Goal: Information Seeking & Learning: Learn about a topic

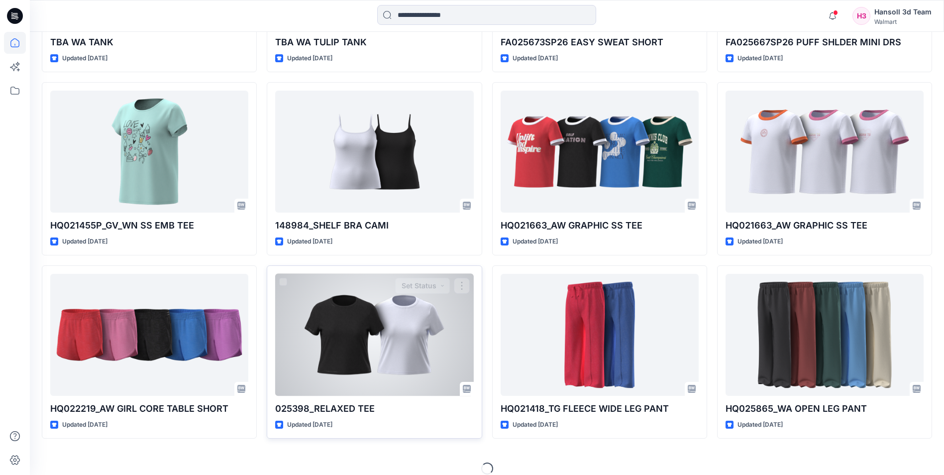
scroll to position [456, 0]
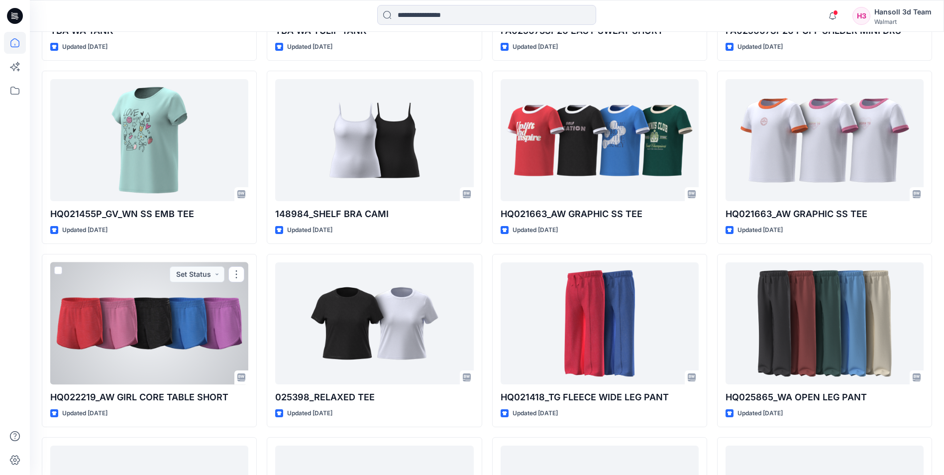
click at [163, 344] on div at bounding box center [149, 323] width 198 height 122
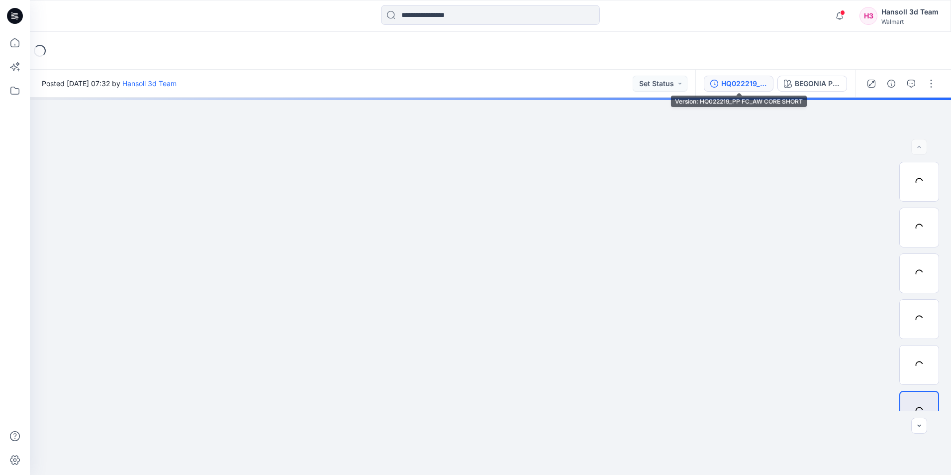
click at [763, 79] on div "HQ022219_PP FC_AW CORE SHORT" at bounding box center [744, 83] width 46 height 11
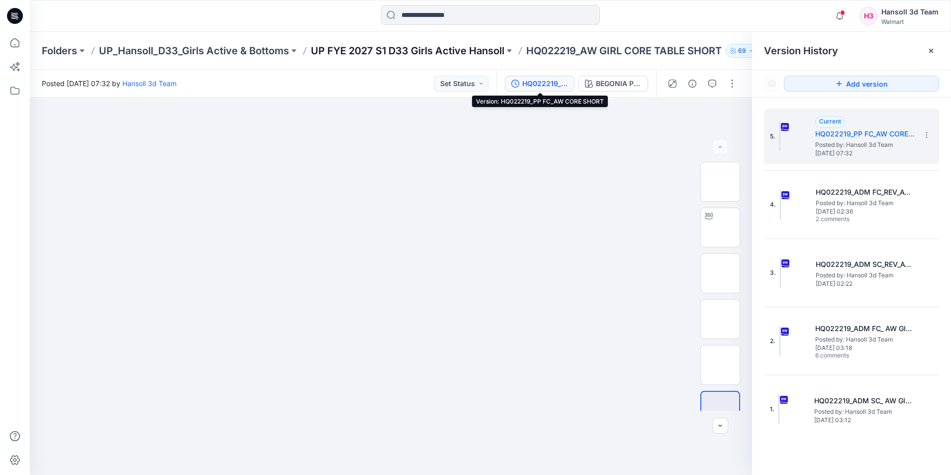
click at [392, 51] on p "UP FYE 2027 S1 D33 Girls Active Hansoll" at bounding box center [408, 51] width 194 height 14
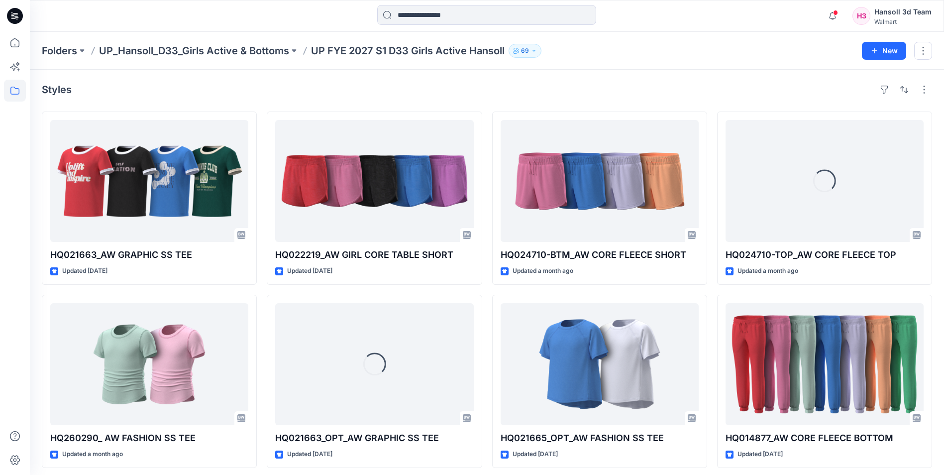
click at [155, 58] on div "Folders UP_Hansoll_D33_Girls Active & Bottoms UP FYE 2027 S1 D33 Girls Active H…" at bounding box center [487, 51] width 914 height 38
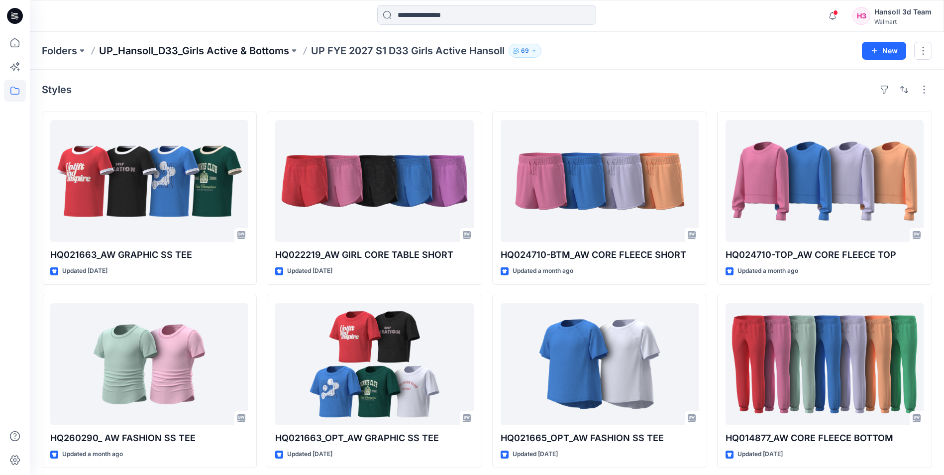
click at [130, 56] on p "UP_Hansoll_D33_Girls Active & Bottoms" at bounding box center [194, 51] width 190 height 14
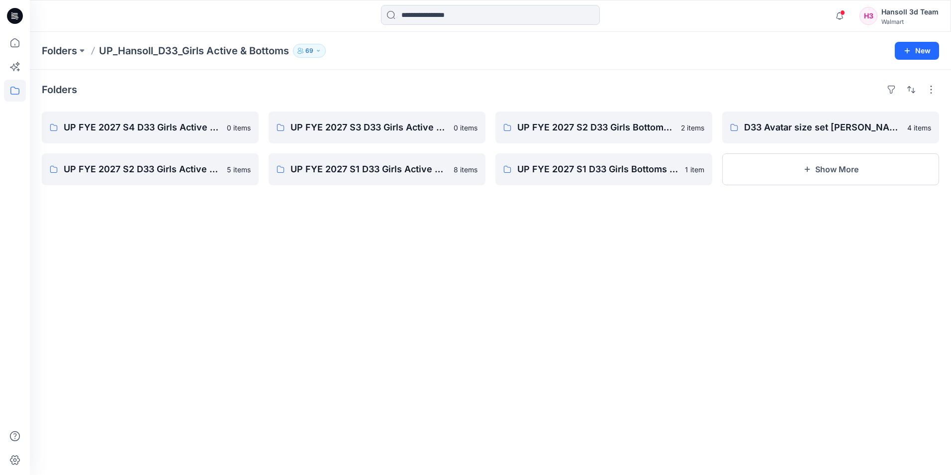
click at [448, 332] on div "Folders UP FYE 2027 S4 D33 Girls Active Hansoll 0 items UP FYE 2027 S2 D33 Girl…" at bounding box center [490, 272] width 921 height 405
drag, startPoint x: 448, startPoint y: 332, endPoint x: 632, endPoint y: 254, distance: 200.0
click at [632, 254] on div "Folders UP FYE 2027 S4 D33 Girls Active Hansoll 0 items UP FYE 2027 S2 D33 Girl…" at bounding box center [490, 272] width 921 height 405
click at [49, 52] on p "Folders" at bounding box center [59, 51] width 35 height 14
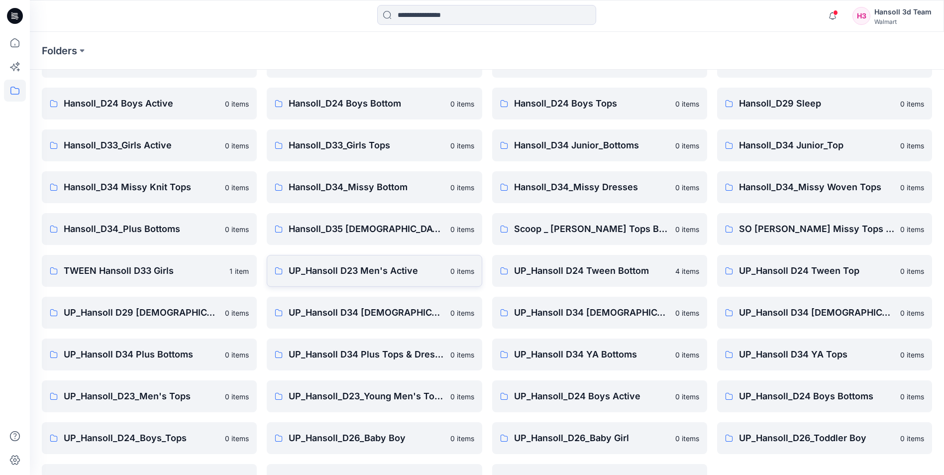
scroll to position [89, 0]
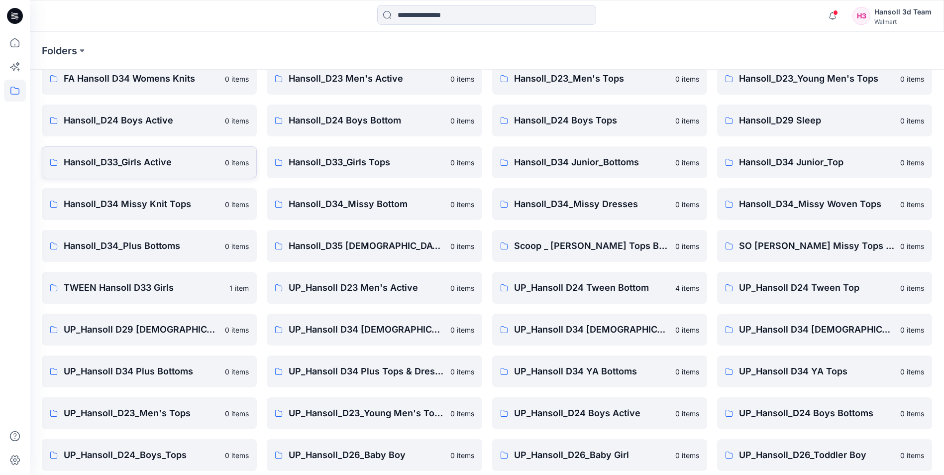
click at [167, 170] on link "Hansoll_D33_Girls Active 0 items" at bounding box center [149, 162] width 215 height 32
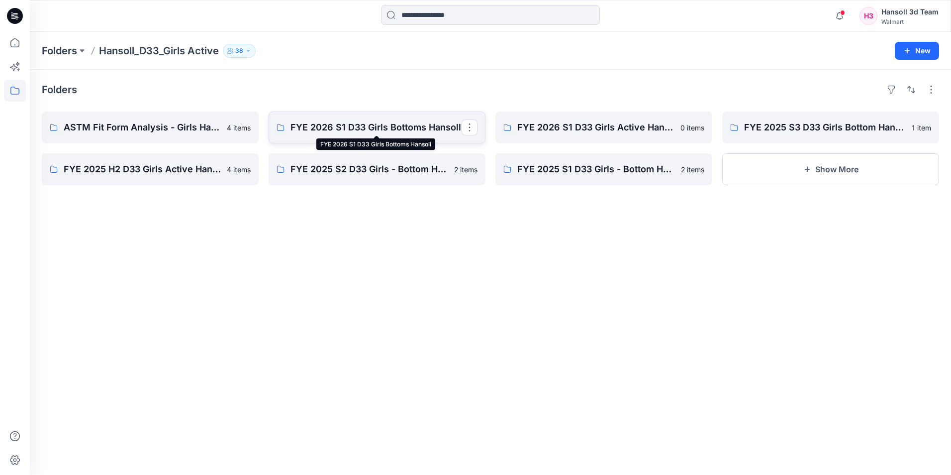
click at [365, 129] on p "FYE 2026 S1 D33 Girls Bottoms Hansoll" at bounding box center [376, 127] width 171 height 14
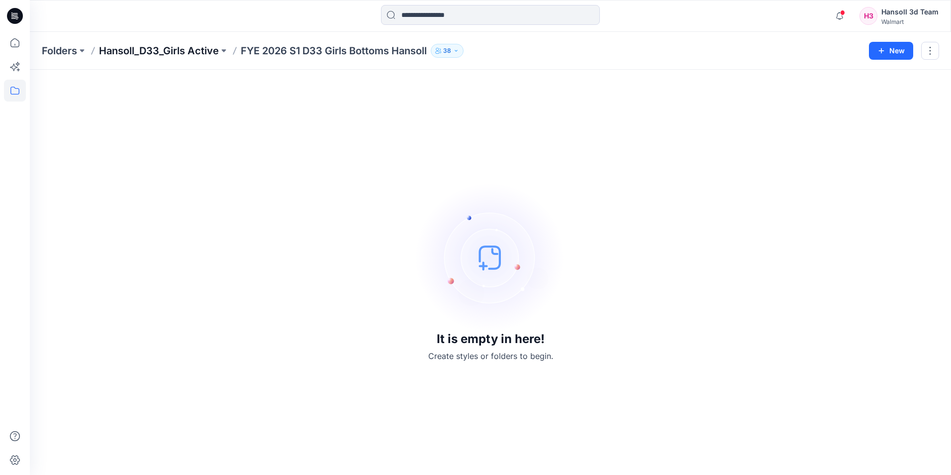
click at [159, 53] on p "Hansoll_D33_Girls Active" at bounding box center [159, 51] width 120 height 14
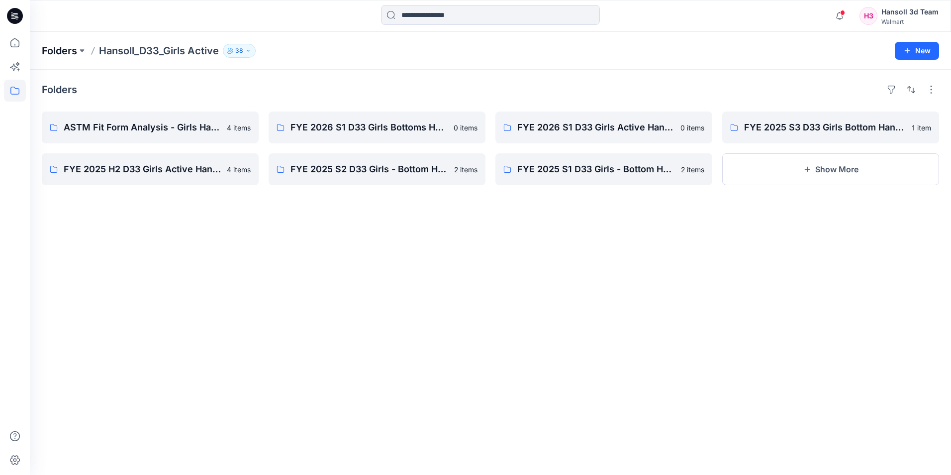
click at [64, 51] on p "Folders" at bounding box center [59, 51] width 35 height 14
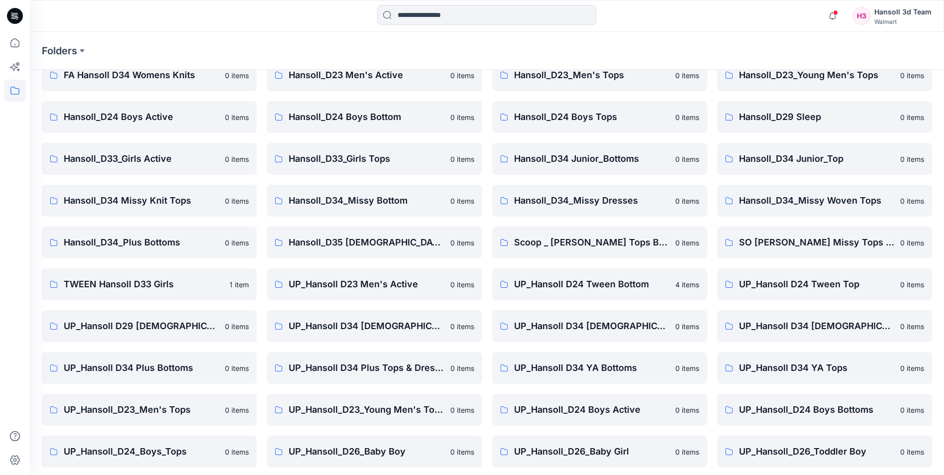
scroll to position [138, 0]
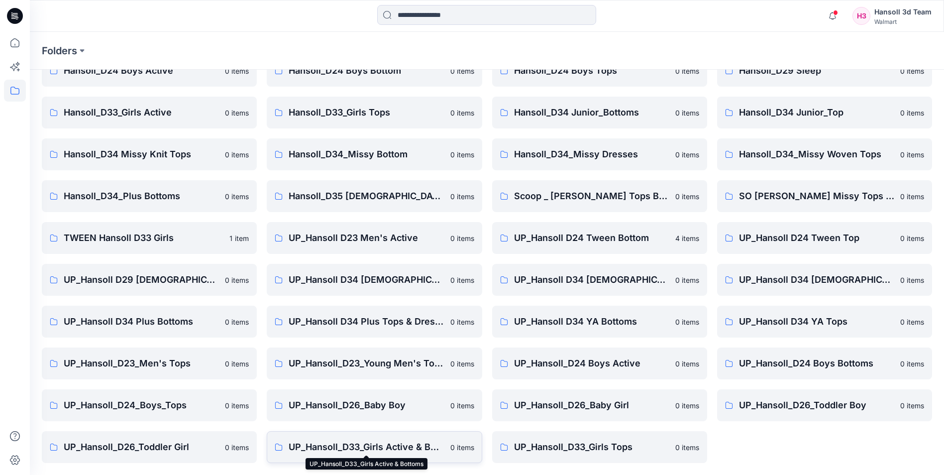
click at [372, 446] on p "UP_Hansoll_D33_Girls Active & Bottoms" at bounding box center [366, 447] width 155 height 14
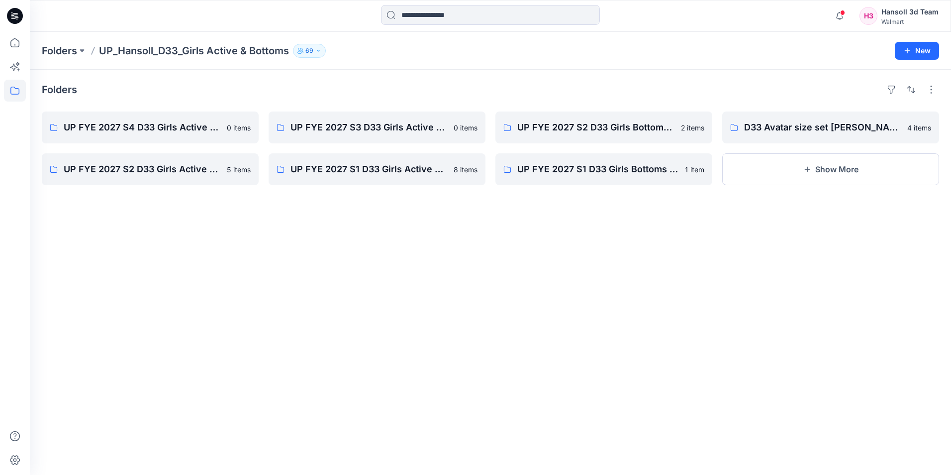
click at [618, 277] on div "Folders UP FYE 2027 S4 D33 Girls Active Hansoll 0 items UP FYE 2027 S2 D33 Girl…" at bounding box center [490, 272] width 921 height 405
click at [830, 181] on button "Show More" at bounding box center [830, 169] width 217 height 32
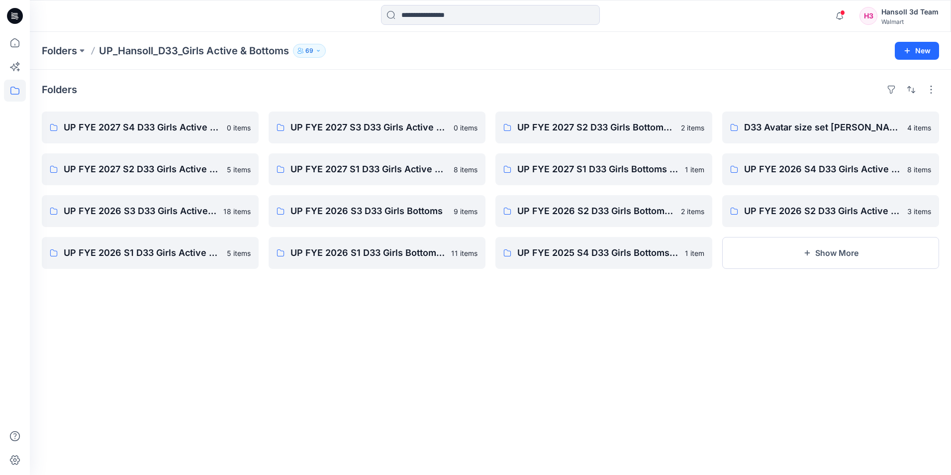
click at [762, 356] on div "Folders UP FYE 2027 S4 D33 Girls Active Hansoll 0 items UP FYE 2027 S2 D33 Girl…" at bounding box center [490, 272] width 921 height 405
click at [822, 171] on p "UP FYE 2026 S4 D33 Girls Active Hansoll" at bounding box center [829, 169] width 171 height 14
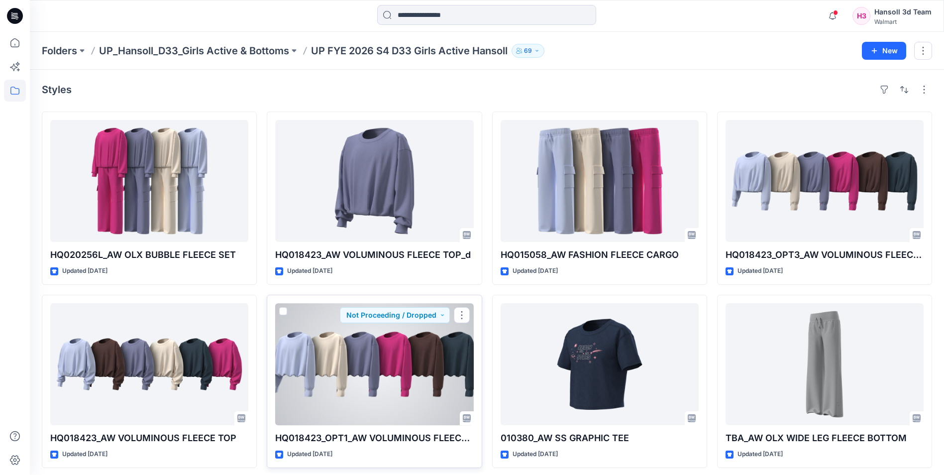
scroll to position [5, 0]
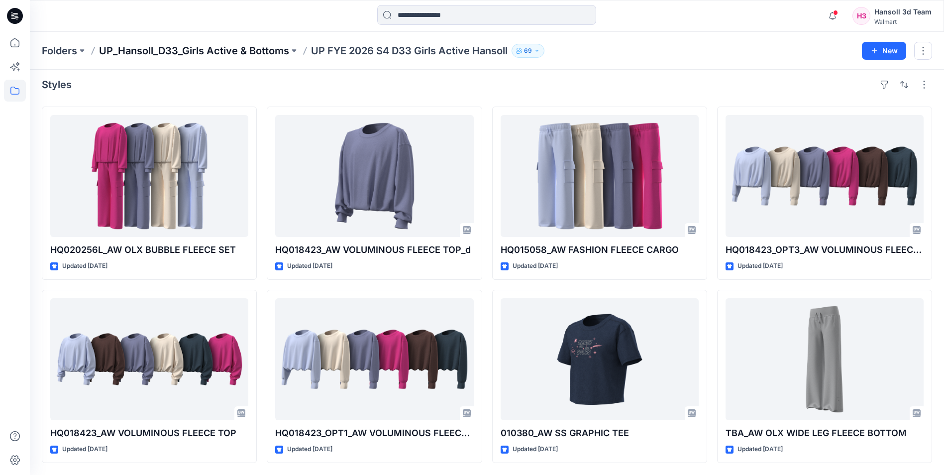
click at [221, 47] on p "UP_Hansoll_D33_Girls Active & Bottoms" at bounding box center [194, 51] width 190 height 14
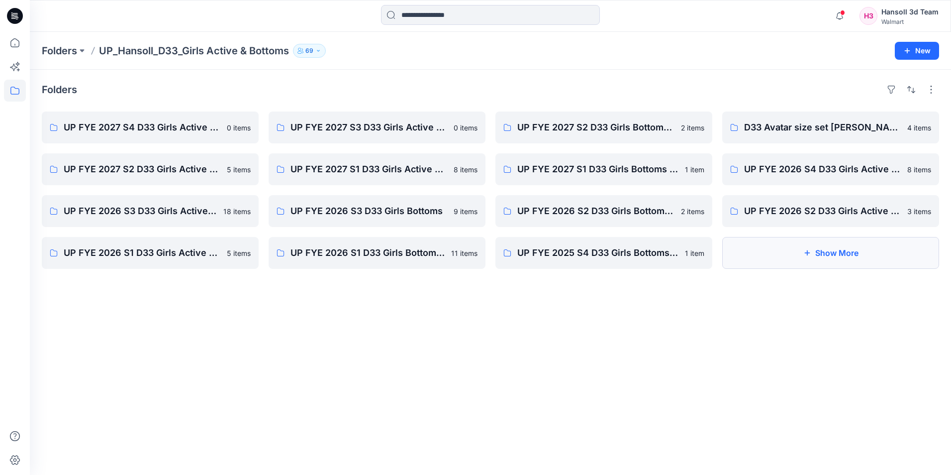
click at [822, 262] on button "Show More" at bounding box center [830, 253] width 217 height 32
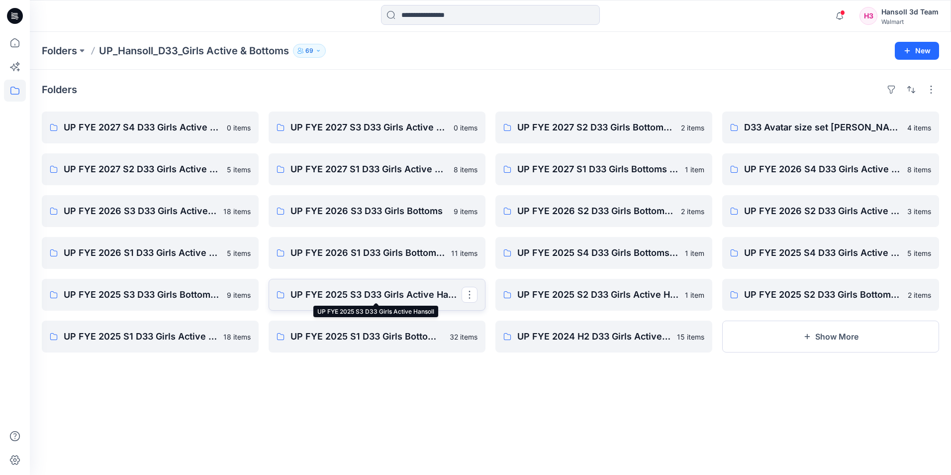
click at [339, 292] on p "UP FYE 2025 S3 D33 Girls Active Hansoll" at bounding box center [376, 295] width 171 height 14
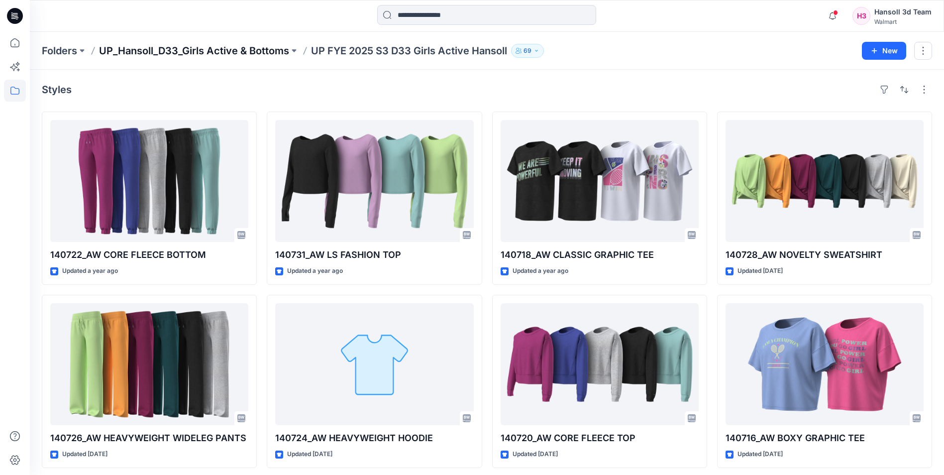
click at [227, 46] on p "UP_Hansoll_D33_Girls Active & Bottoms" at bounding box center [194, 51] width 190 height 14
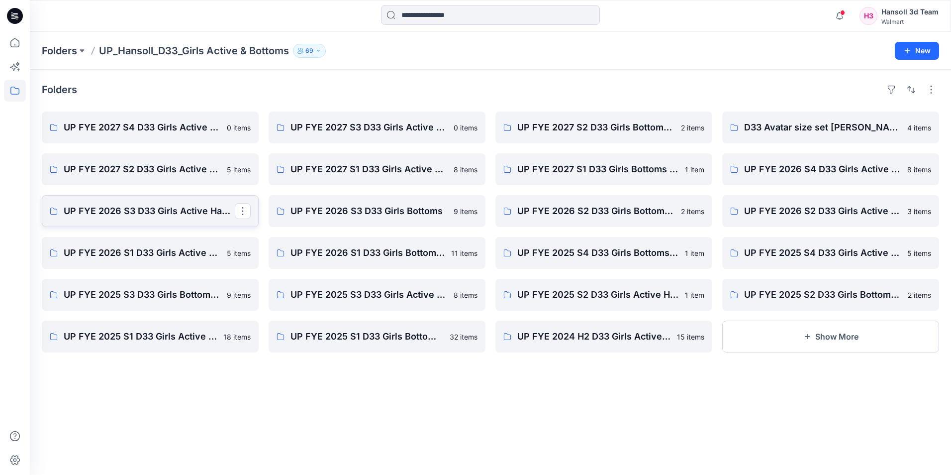
click at [162, 219] on link "UP FYE 2026 S3 D33 Girls Active Hansoll" at bounding box center [150, 211] width 217 height 32
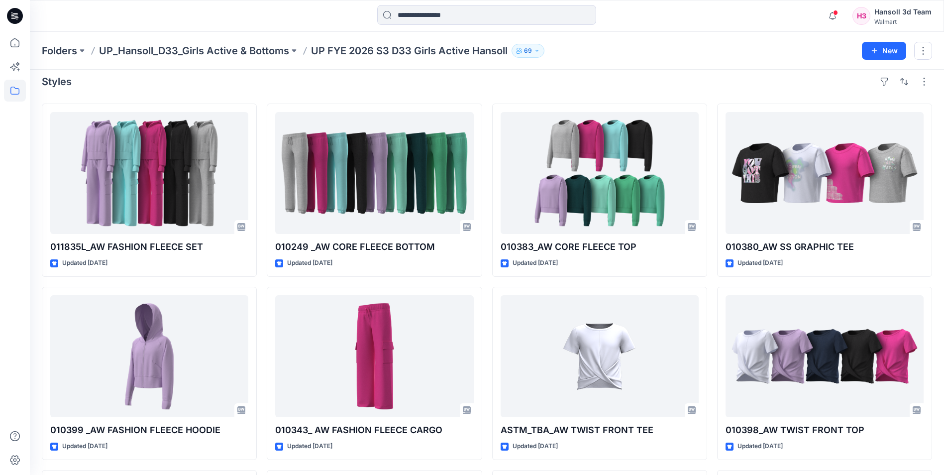
scroll to position [7, 0]
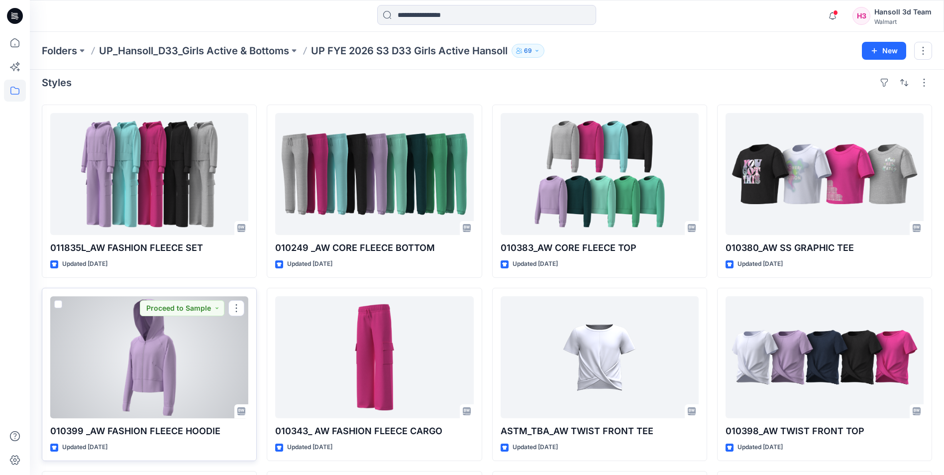
click at [165, 382] on div at bounding box center [149, 357] width 198 height 122
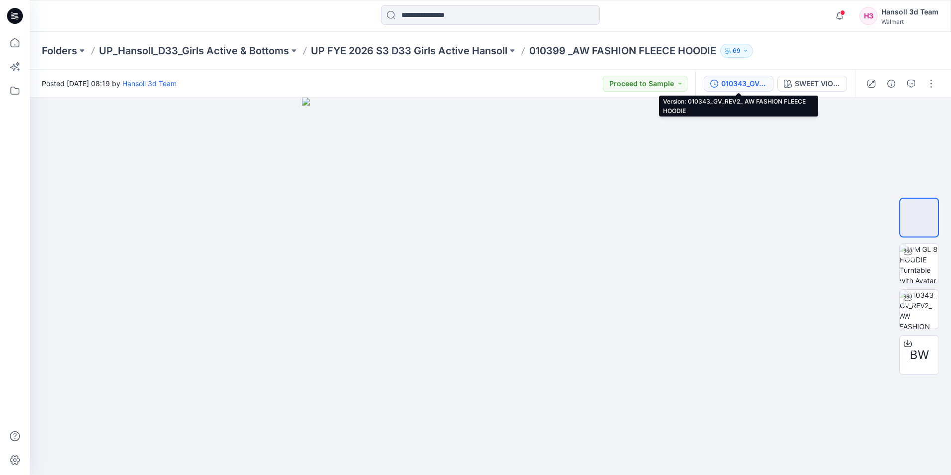
click at [737, 83] on div "010343_GV_REV2_ AW FASHION FLEECE HOODIE" at bounding box center [744, 83] width 46 height 11
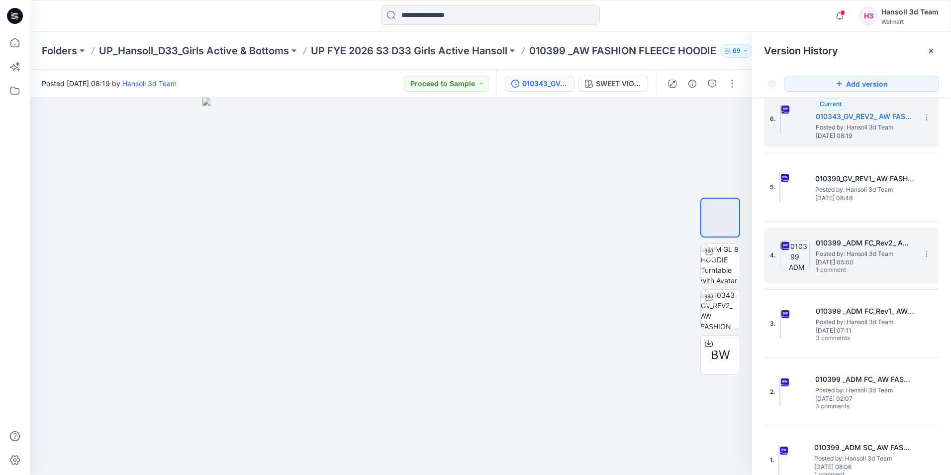
scroll to position [27, 0]
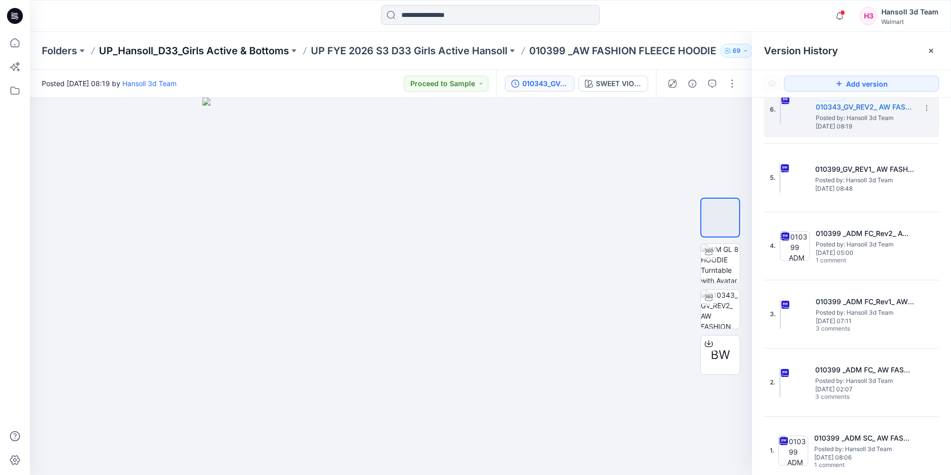
click at [215, 47] on p "UP_Hansoll_D33_Girls Active & Bottoms" at bounding box center [194, 51] width 190 height 14
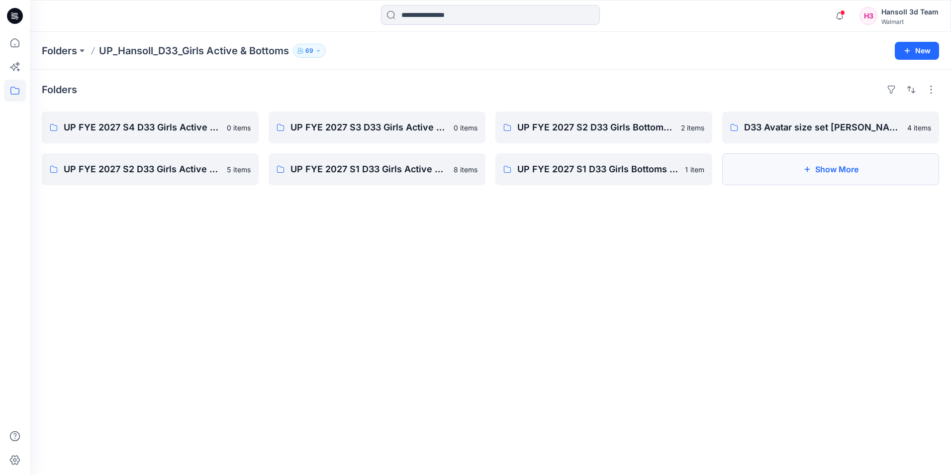
click at [826, 172] on button "Show More" at bounding box center [830, 169] width 217 height 32
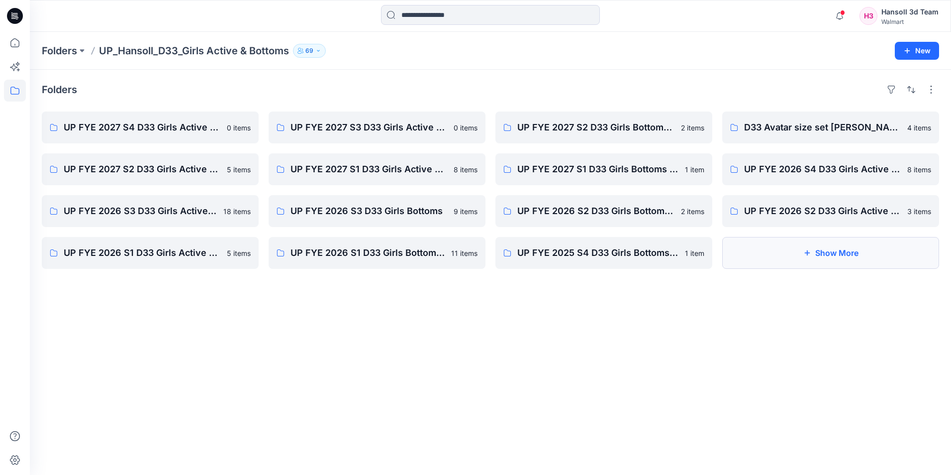
click at [778, 258] on button "Show More" at bounding box center [830, 253] width 217 height 32
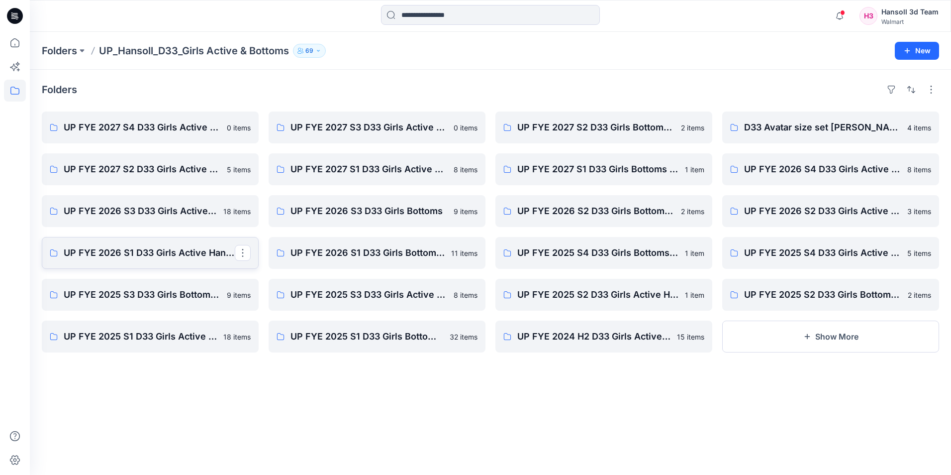
click at [148, 261] on link "UP FYE 2026 S1 D33 Girls Active Hansoll" at bounding box center [150, 253] width 217 height 32
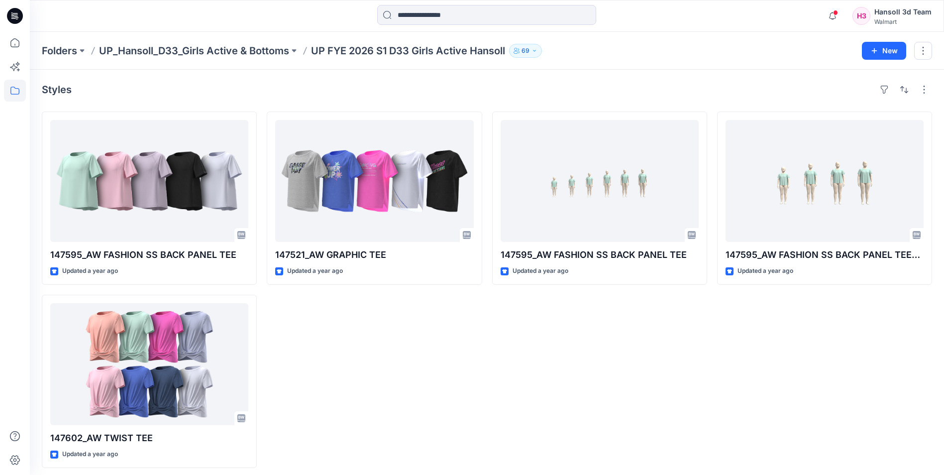
click at [824, 334] on div "147595_AW FASHION SS BACK PANEL TEE_PLUS Updated a year ago" at bounding box center [824, 289] width 215 height 356
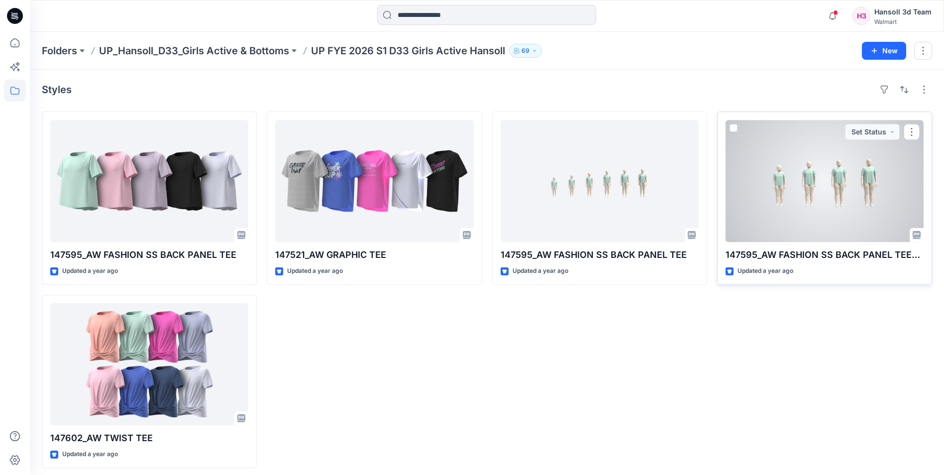
click at [872, 206] on div at bounding box center [824, 181] width 198 height 122
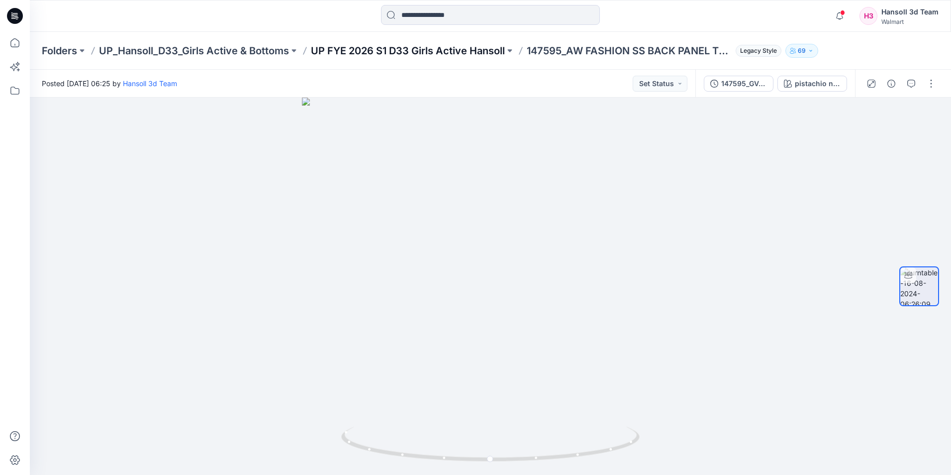
click at [379, 53] on p "UP FYE 2026 S1 D33 Girls Active Hansoll" at bounding box center [408, 51] width 194 height 14
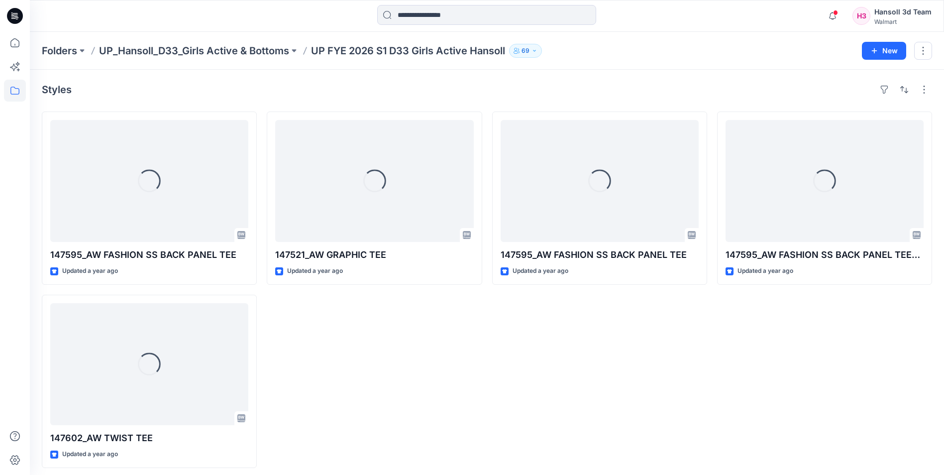
click at [733, 388] on div "Loading... 147595_AW FASHION SS BACK PANEL TEE_PLUS Updated a year ago" at bounding box center [824, 289] width 215 height 356
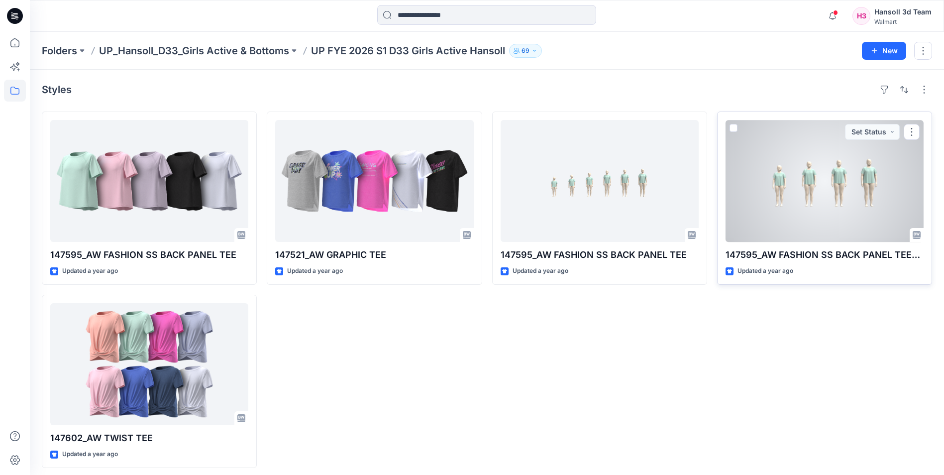
drag, startPoint x: 783, startPoint y: 201, endPoint x: 789, endPoint y: 195, distance: 8.8
click at [783, 200] on div at bounding box center [824, 181] width 198 height 122
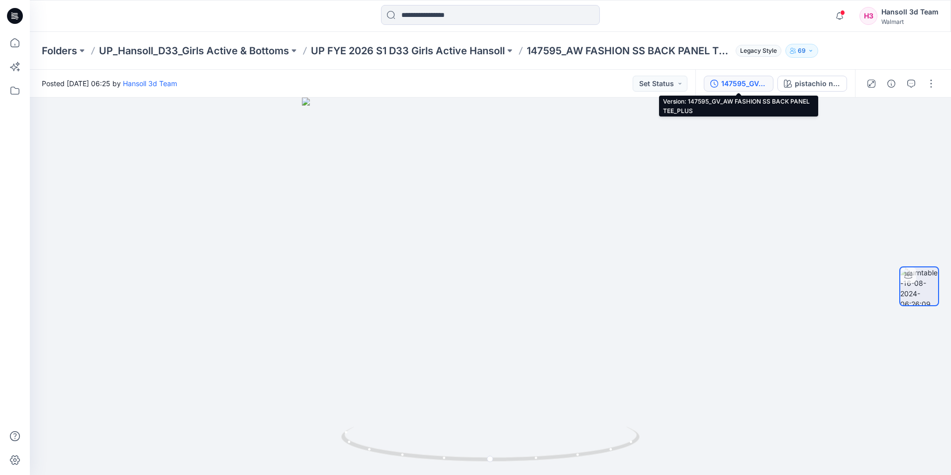
click at [745, 85] on div "147595_GV_AW FASHION SS BACK PANEL TEE_PLUS" at bounding box center [744, 83] width 46 height 11
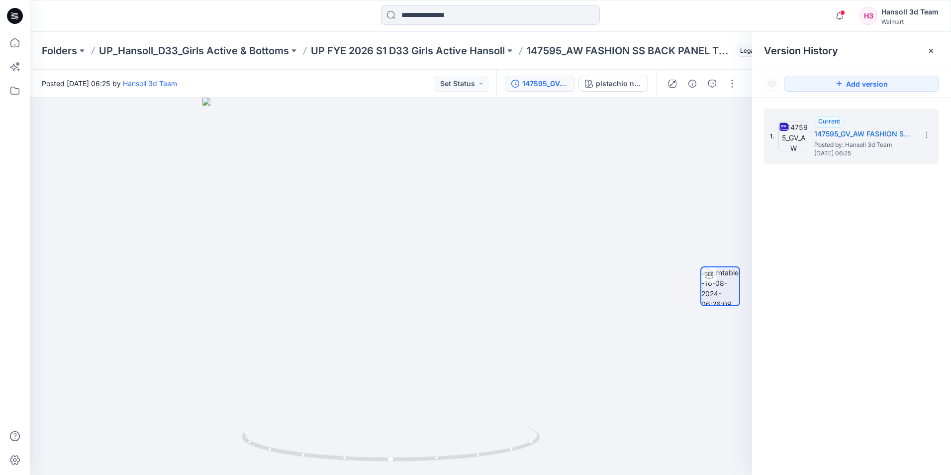
drag, startPoint x: 921, startPoint y: 278, endPoint x: 906, endPoint y: 279, distance: 15.4
click at [921, 278] on div "1. Current 147595_GV_AW FASHION SS BACK PANEL TEE_PLUS Posted by: Hansoll 3d Te…" at bounding box center [851, 294] width 199 height 392
